Goal: Transaction & Acquisition: Purchase product/service

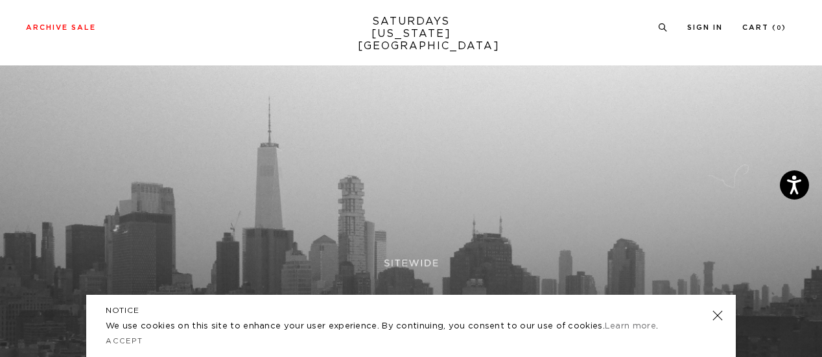
scroll to position [412, 0]
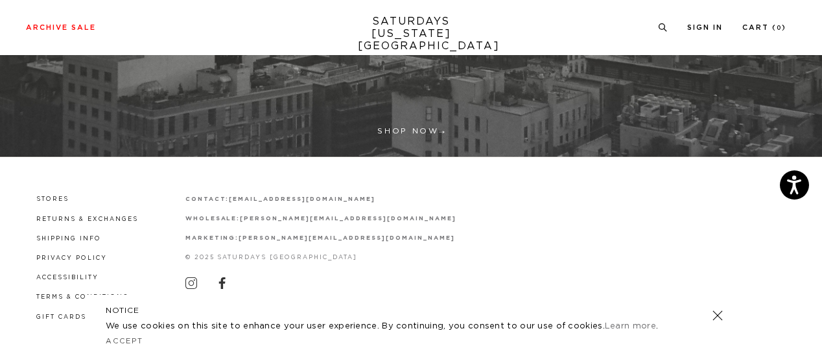
click at [721, 320] on link at bounding box center [718, 316] width 18 height 18
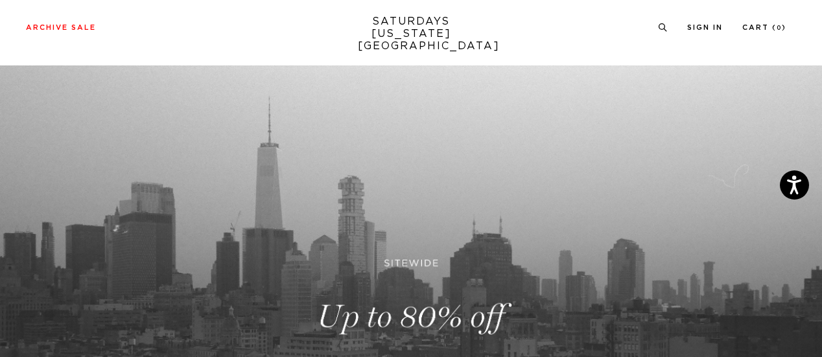
scroll to position [130, 0]
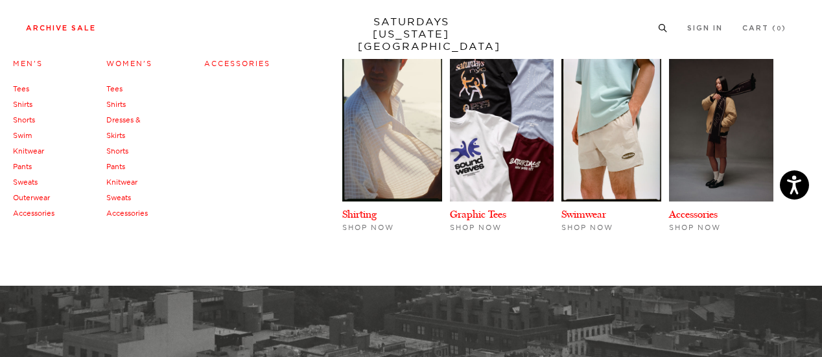
click at [122, 163] on link "Pants" at bounding box center [115, 166] width 19 height 9
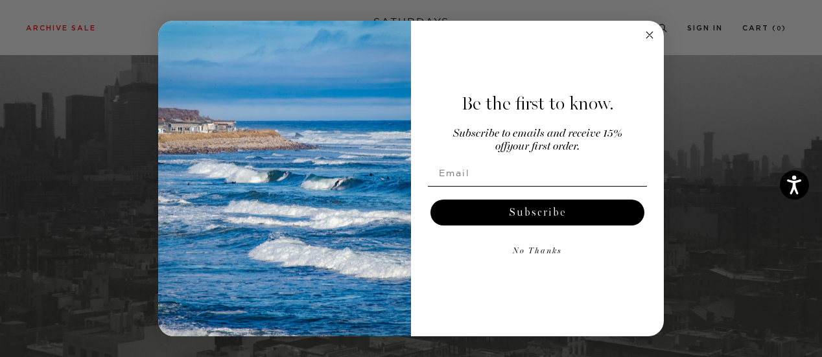
click at [652, 40] on circle "Close dialog" at bounding box center [650, 34] width 15 height 15
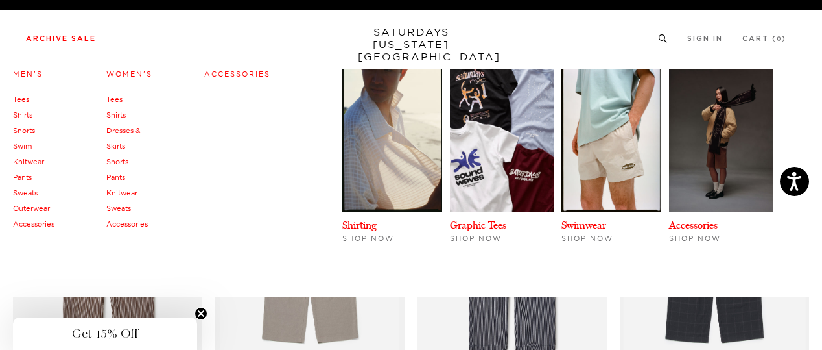
click at [23, 176] on link "Pants" at bounding box center [22, 177] width 19 height 9
